Goal: Task Accomplishment & Management: Complete application form

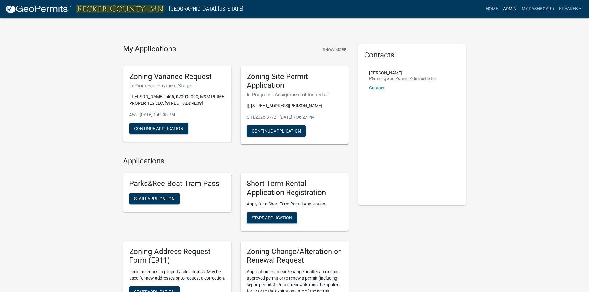
click at [511, 11] on link "Admin" at bounding box center [509, 9] width 19 height 12
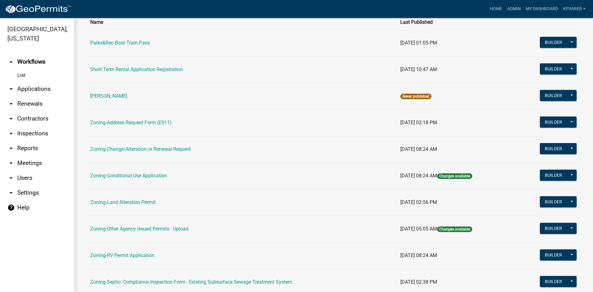
scroll to position [155, 0]
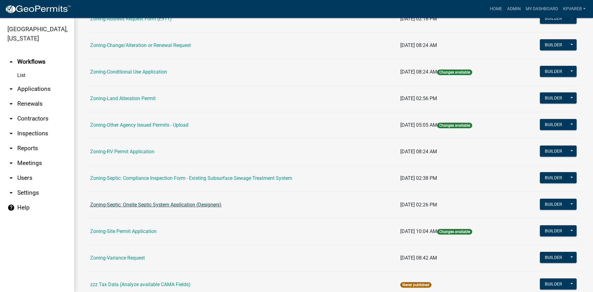
click at [197, 205] on link "Zoning-Septic: Onsite Septic System Application (Designers)" at bounding box center [155, 205] width 131 height 6
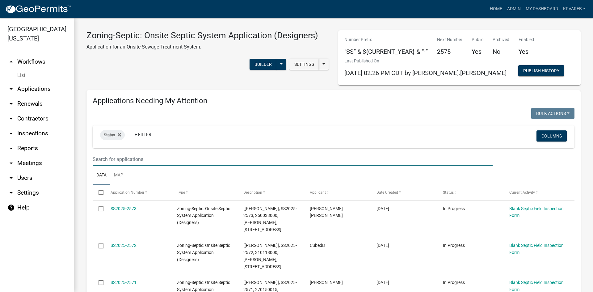
click at [100, 157] on input "text" at bounding box center [293, 159] width 400 height 13
drag, startPoint x: 100, startPoint y: 157, endPoint x: 317, endPoint y: 144, distance: 217.3
click at [317, 144] on div "Status + Filter" at bounding box center [254, 137] width 318 height 16
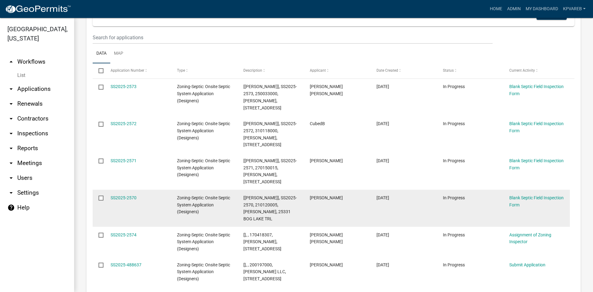
scroll to position [711, 0]
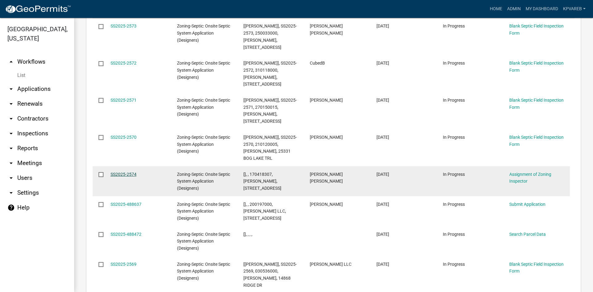
click at [114, 172] on link "SS2025-2574" at bounding box center [124, 174] width 26 height 5
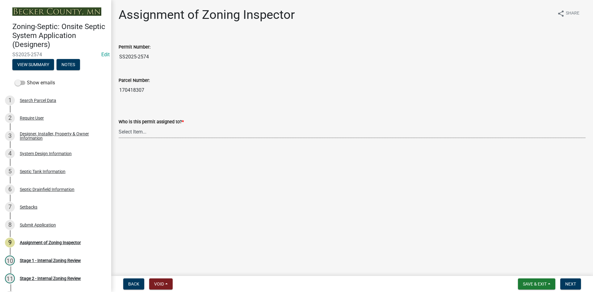
click at [145, 134] on select "Select Item... [PERSON_NAME] [PERSON_NAME] [PERSON_NAME] [PERSON_NAME] [PERSON_…" at bounding box center [352, 131] width 467 height 13
click at [119, 125] on select "Select Item... [PERSON_NAME] [PERSON_NAME] [PERSON_NAME] [PERSON_NAME] [PERSON_…" at bounding box center [352, 131] width 467 height 13
select select "7bfe52ba-73b7-4ac1-9bde-d3bb601555ca"
click at [573, 281] on button "Next" at bounding box center [571, 283] width 21 height 11
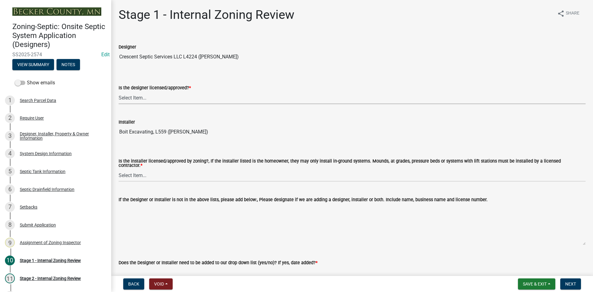
click at [141, 98] on select "Select Item... Yes No" at bounding box center [352, 97] width 467 height 13
click at [119, 91] on select "Select Item... Yes No" at bounding box center [352, 97] width 467 height 13
select select "49e49f1e-3b32-4342-8c2e-9cbd4919fe4d"
click at [144, 170] on select "Select Item... Yes No" at bounding box center [352, 175] width 467 height 13
click at [119, 169] on select "Select Item... Yes No" at bounding box center [352, 175] width 467 height 13
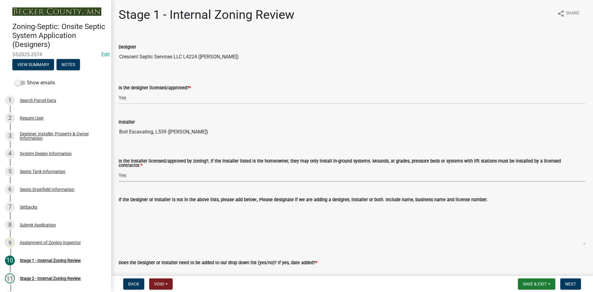
select select "ca07ae0a-7638-46ff-ada2-c67ca3524324"
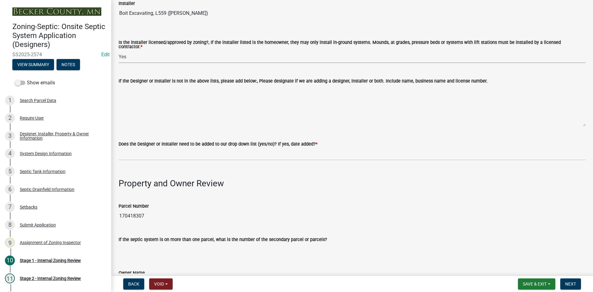
scroll to position [155, 0]
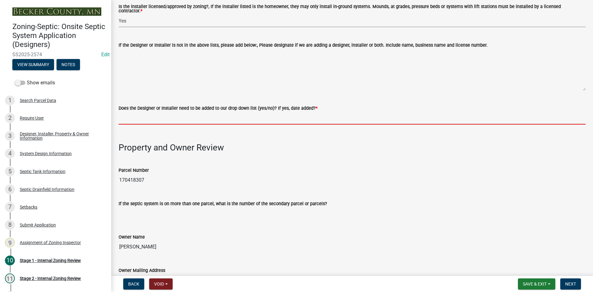
click at [158, 116] on input "Does the Designer or Installer need to be added to our drop down list (yes/no)?…" at bounding box center [352, 118] width 467 height 13
type input "NO"
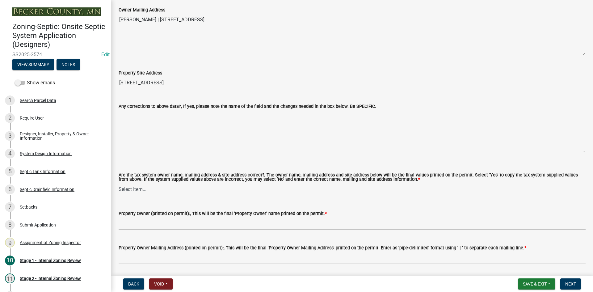
scroll to position [494, 0]
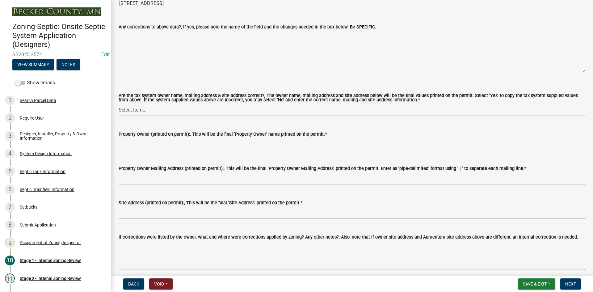
click at [139, 113] on select "Select Item... Yes No" at bounding box center [352, 110] width 467 height 13
click at [119, 104] on select "Select Item... Yes No" at bounding box center [352, 110] width 467 height 13
select select "ec75a761-93b4-47c5-8535-fea253c32937"
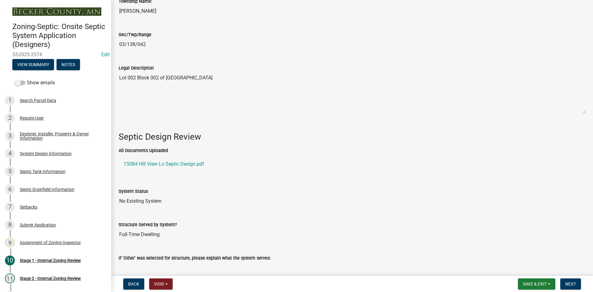
scroll to position [773, 0]
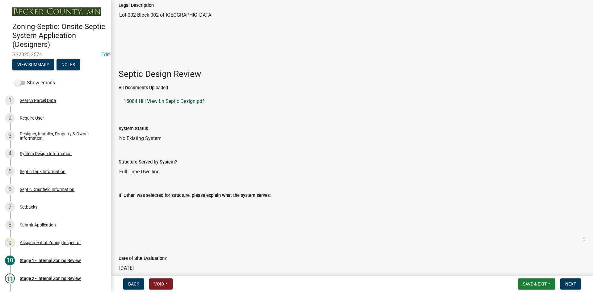
click at [188, 100] on link "15084 Hill View Ln Septic Design.pdf" at bounding box center [352, 101] width 467 height 15
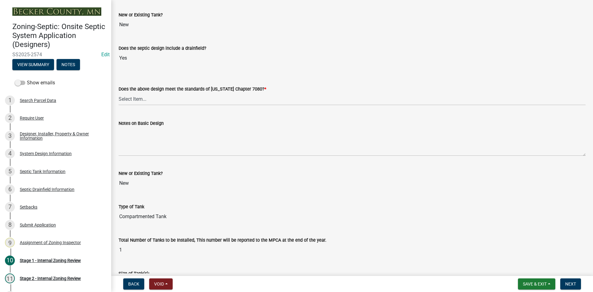
scroll to position [1338, 0]
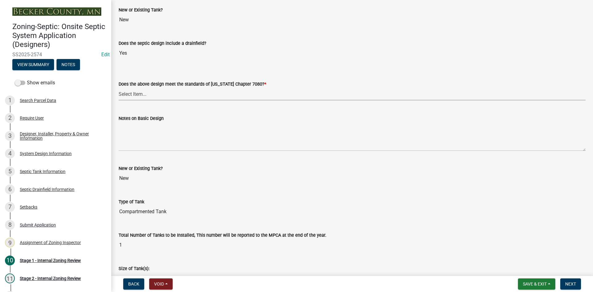
click at [138, 91] on select "Select Item... Yes No" at bounding box center [352, 94] width 467 height 13
click at [119, 88] on select "Select Item... Yes No" at bounding box center [352, 94] width 467 height 13
select select "bcbb982e-a48c-4b4a-a83b-ed1363446a86"
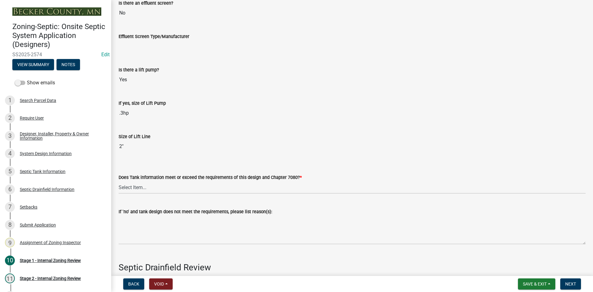
scroll to position [1739, 0]
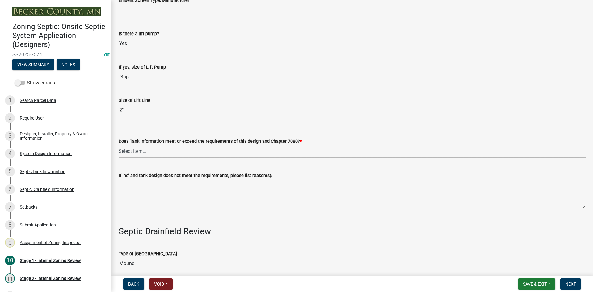
click at [138, 147] on select "Select Item... Yes No" at bounding box center [352, 151] width 467 height 13
click at [119, 145] on select "Select Item... Yes No" at bounding box center [352, 151] width 467 height 13
select select "47a2a5dd-5977-4941-8e6f-09ff03cdfb75"
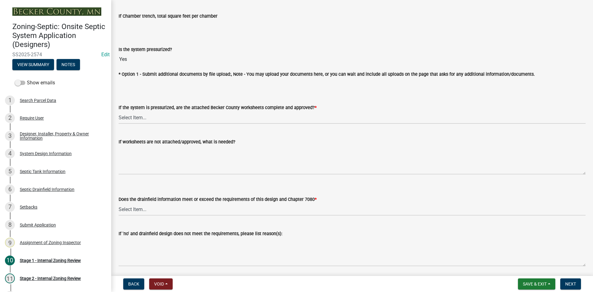
scroll to position [2234, 0]
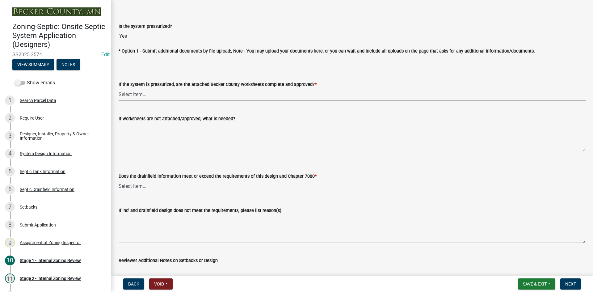
click at [146, 96] on select "Select Item... Yes No NA" at bounding box center [352, 94] width 467 height 13
click at [119, 88] on select "Select Item... Yes No NA" at bounding box center [352, 94] width 467 height 13
select select "3f5b086d-5a4c-4236-93bc-fa7bf4d11838"
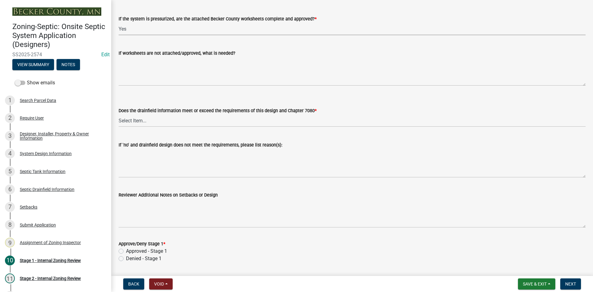
scroll to position [2316, 0]
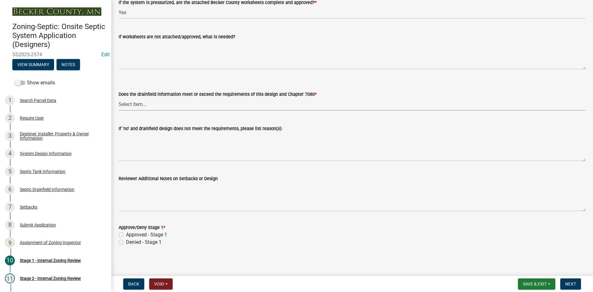
click at [150, 107] on select "Select Item... Yes No" at bounding box center [352, 104] width 467 height 13
click at [119, 98] on select "Select Item... Yes No" at bounding box center [352, 104] width 467 height 13
select select "888a8260-2be6-47f2-a4de-b9f453a4d3bc"
click at [117, 231] on div "Approve/Deny Stage 1 * Approved - Stage 1 Denied - Stage 1" at bounding box center [352, 231] width 477 height 30
click at [126, 233] on label "Approved - Stage 1" at bounding box center [146, 234] width 41 height 7
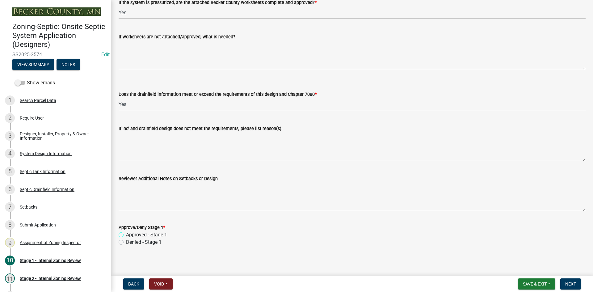
click at [126, 233] on input "Approved - Stage 1" at bounding box center [128, 233] width 4 height 4
radio input "true"
click at [571, 282] on span "Next" at bounding box center [571, 284] width 11 height 5
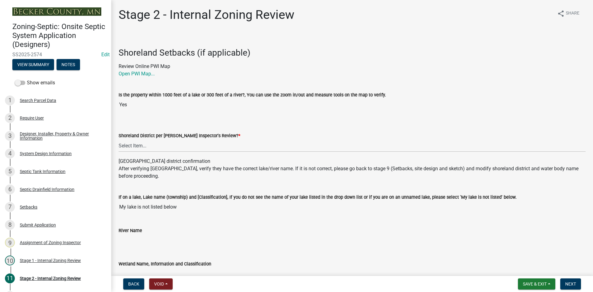
scroll to position [93, 0]
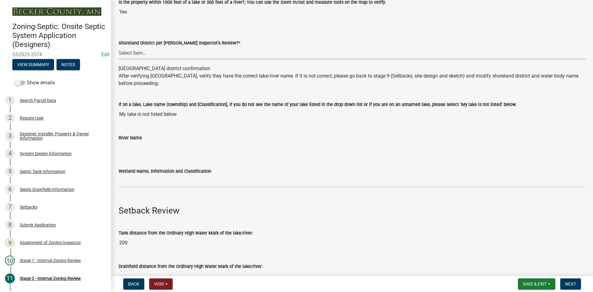
click at [137, 56] on select "Select Item... Yes No" at bounding box center [352, 53] width 467 height 13
click at [119, 47] on select "Select Item... Yes No" at bounding box center [352, 53] width 467 height 13
select select "69d592bb-9906-4277-a6fb-df8686255161"
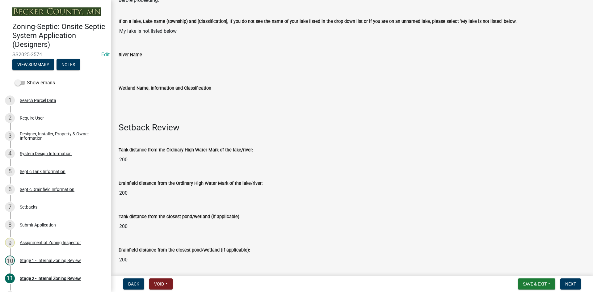
scroll to position [185, 0]
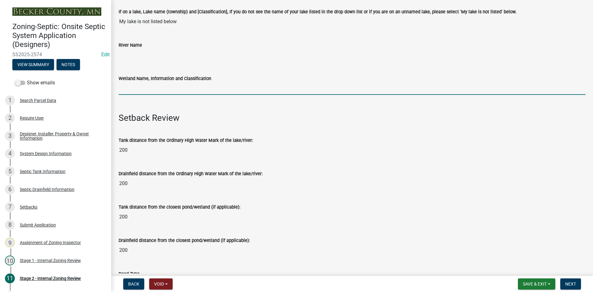
click at [148, 89] on input "Wetland Name, Information and Classification" at bounding box center [352, 88] width 467 height 13
type input "ne 150"
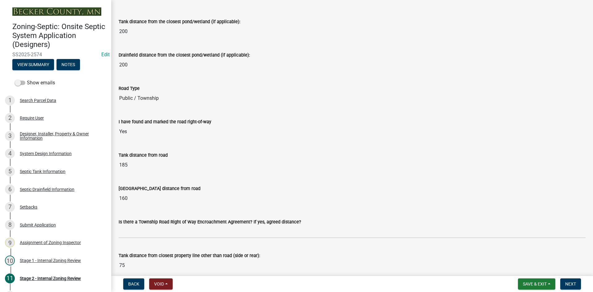
scroll to position [494, 0]
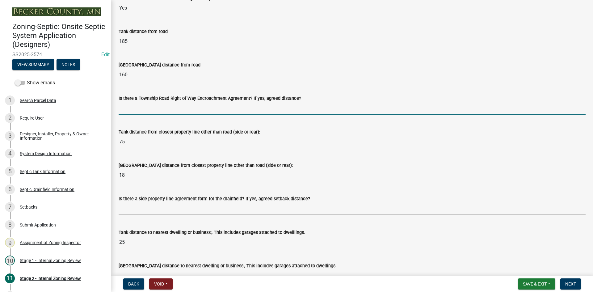
click at [133, 108] on input "Is there a Township Road Right of Way Encroachment Agreement? If yes, agreed di…" at bounding box center [352, 108] width 467 height 13
type input "na"
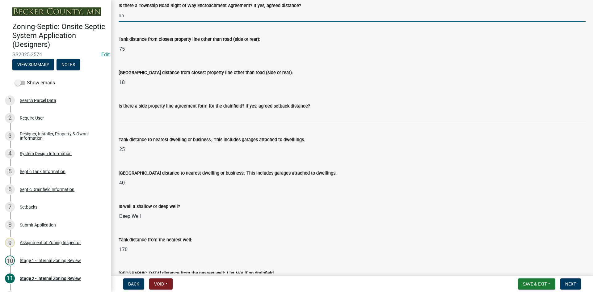
scroll to position [618, 0]
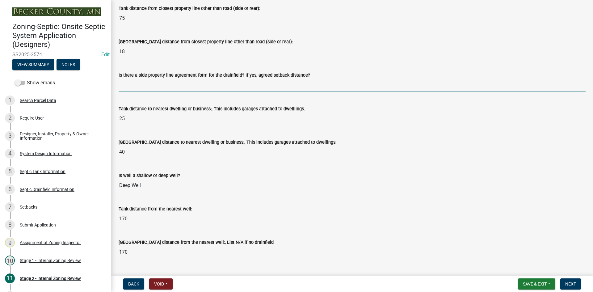
drag, startPoint x: 142, startPoint y: 87, endPoint x: 153, endPoint y: 92, distance: 11.8
click at [142, 87] on input "Is there a side property line agreement form for the drainfield? If yes, agreed…" at bounding box center [352, 85] width 467 height 13
type input "na"
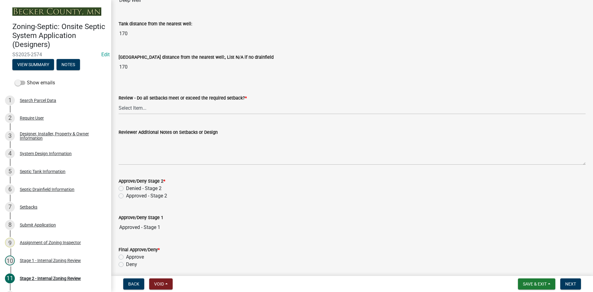
scroll to position [804, 0]
drag, startPoint x: 132, startPoint y: 109, endPoint x: 134, endPoint y: 113, distance: 4.3
click at [132, 109] on select "Select Item... Yes No N/A" at bounding box center [352, 107] width 467 height 13
click at [119, 101] on select "Select Item... Yes No N/A" at bounding box center [352, 107] width 467 height 13
select select "1ad81be4-5d59-46bf-8b7b-d7c0f20ad891"
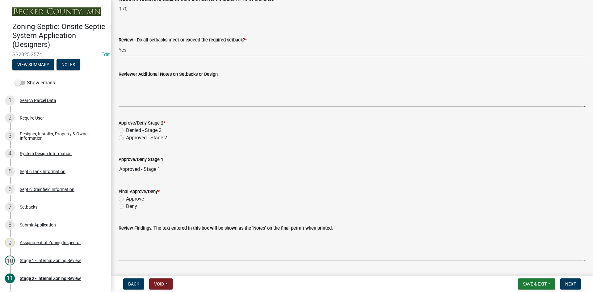
scroll to position [865, 0]
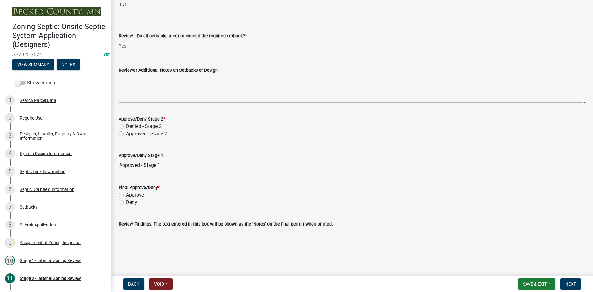
click at [126, 134] on label "Approved - Stage 2" at bounding box center [146, 133] width 41 height 7
click at [126, 134] on input "Approved - Stage 2" at bounding box center [128, 132] width 4 height 4
radio input "true"
click at [126, 194] on label "Approve" at bounding box center [135, 194] width 18 height 7
click at [126, 194] on input "Approve" at bounding box center [128, 193] width 4 height 4
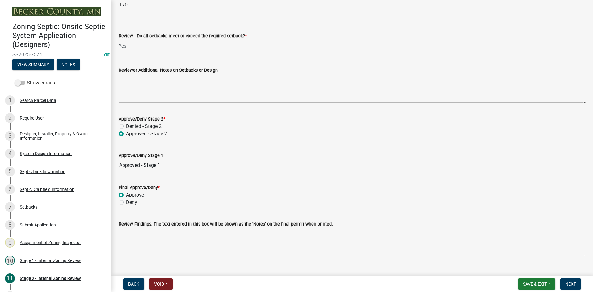
radio input "true"
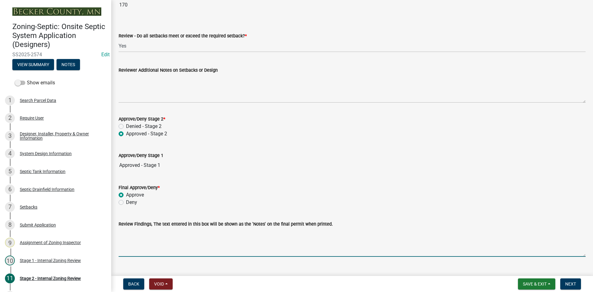
click at [151, 248] on textarea "Review Findings, The text entered in this box will be shown as the 'Notes' on t…" at bounding box center [352, 242] width 467 height 29
click at [146, 234] on textarea "1500/2 tank 10x38 rock bed /2ft sand lift" at bounding box center [352, 242] width 467 height 29
click at [210, 234] on textarea "1500/2 tank/ 10x38 rock bed /2ft sand lift" at bounding box center [352, 242] width 467 height 29
click at [211, 233] on textarea "1500/2 tank/ 10x38 rock bed /2ft sand lift" at bounding box center [352, 242] width 467 height 29
type textarea "1500/2 tank/ 10x38 rock bed /2ft sand lift/27x38 sta"
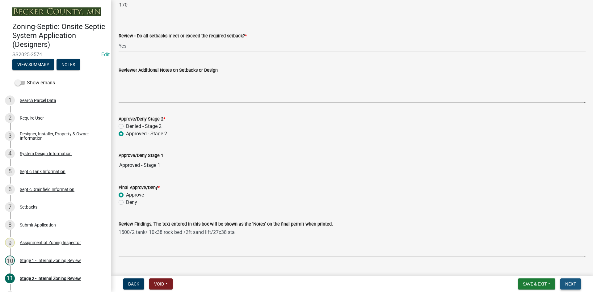
click at [575, 287] on button "Next" at bounding box center [571, 283] width 21 height 11
